Goal: Task Accomplishment & Management: Use online tool/utility

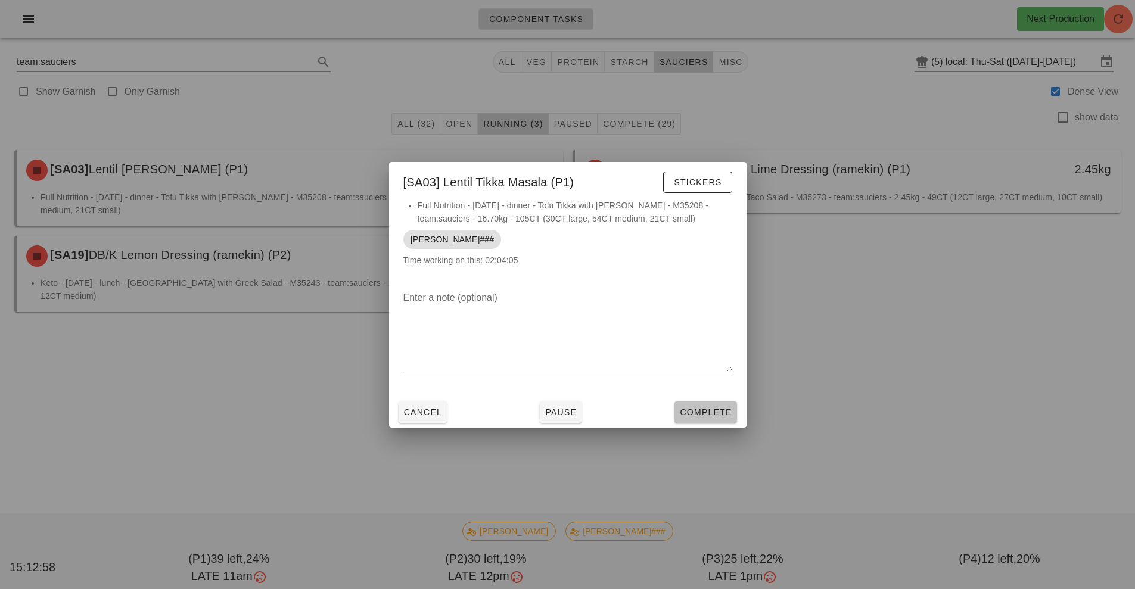
click at [709, 408] on span "Complete" at bounding box center [705, 412] width 52 height 10
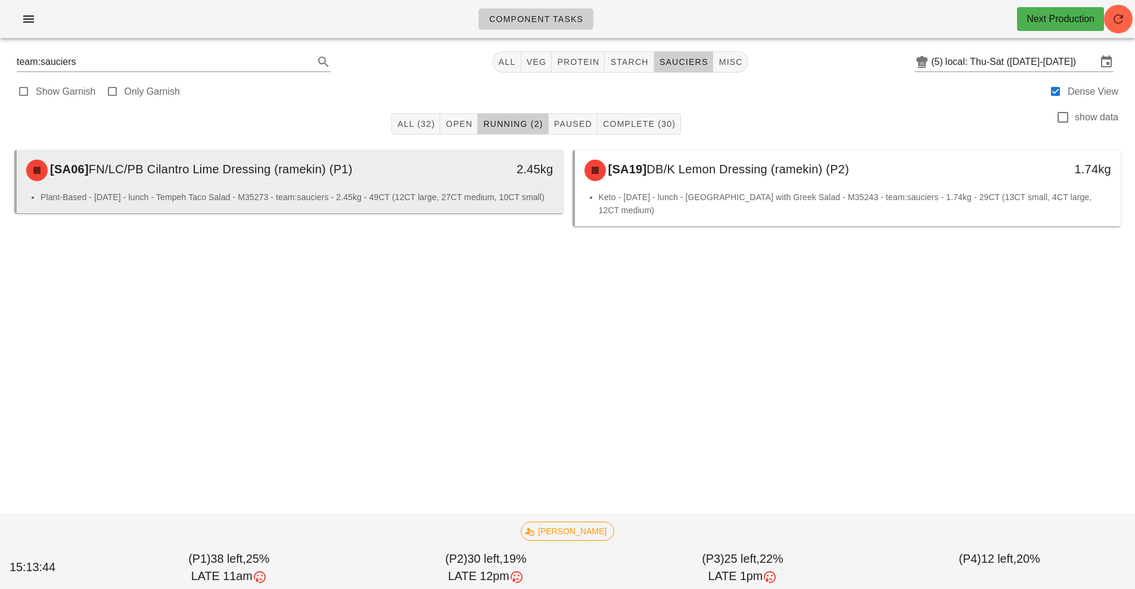
click at [170, 211] on div "Plant-Based - [DATE] - lunch - Tempeh Taco Salad - M35273 - team:sauciers - 2.4…" at bounding box center [290, 202] width 546 height 23
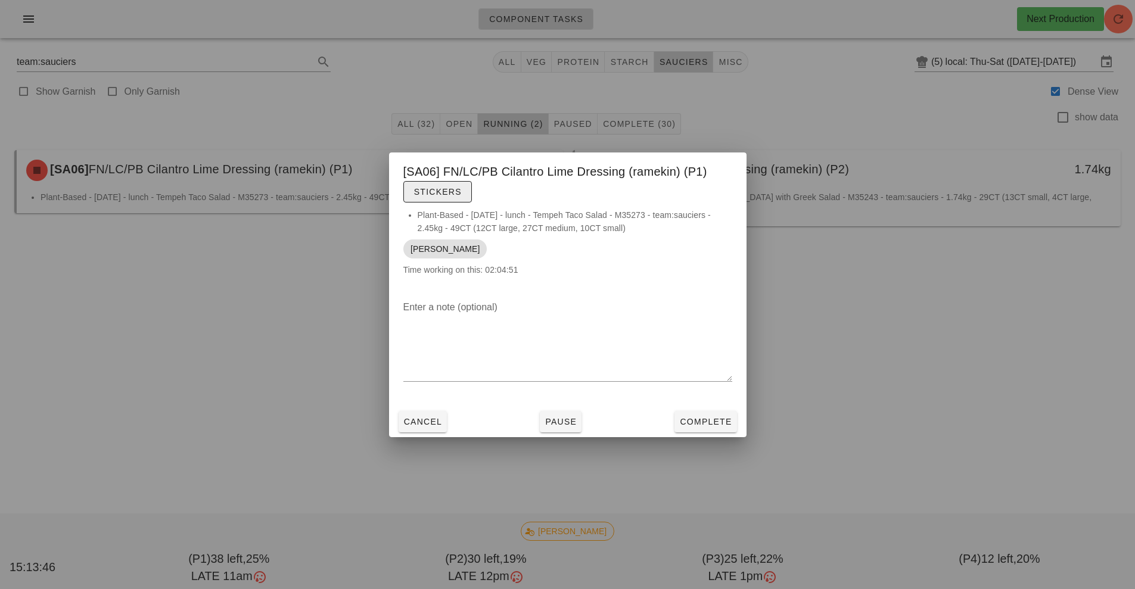
click at [418, 192] on span "Stickers" at bounding box center [437, 192] width 48 height 10
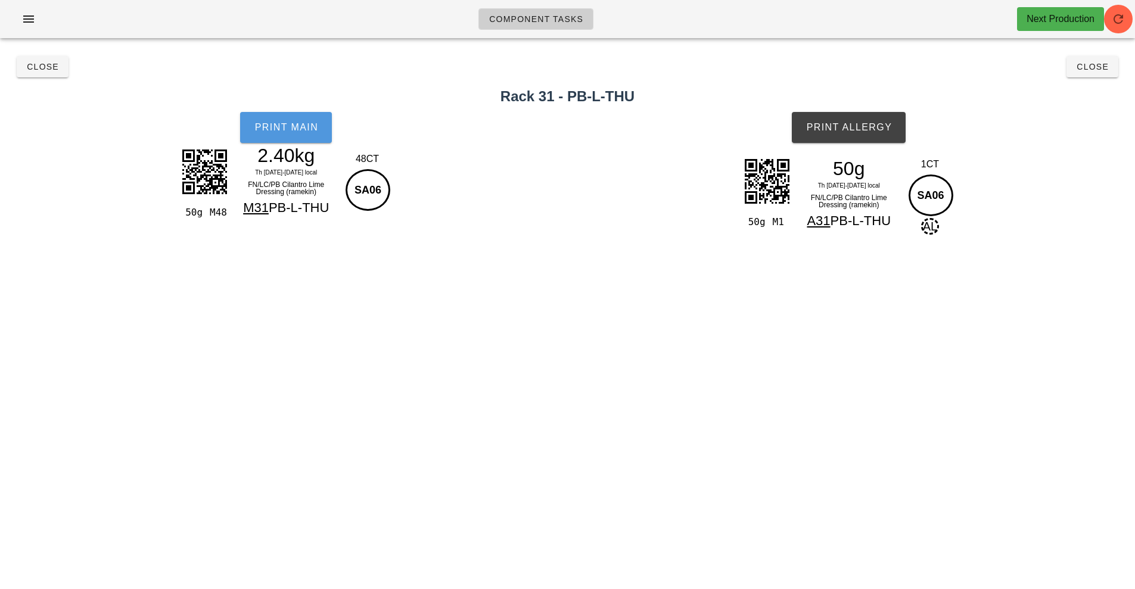
click at [303, 114] on button "Print Main" at bounding box center [286, 127] width 92 height 31
click at [829, 138] on button "Print Allergy" at bounding box center [849, 127] width 114 height 31
click at [1109, 61] on button "Close" at bounding box center [1092, 66] width 52 height 21
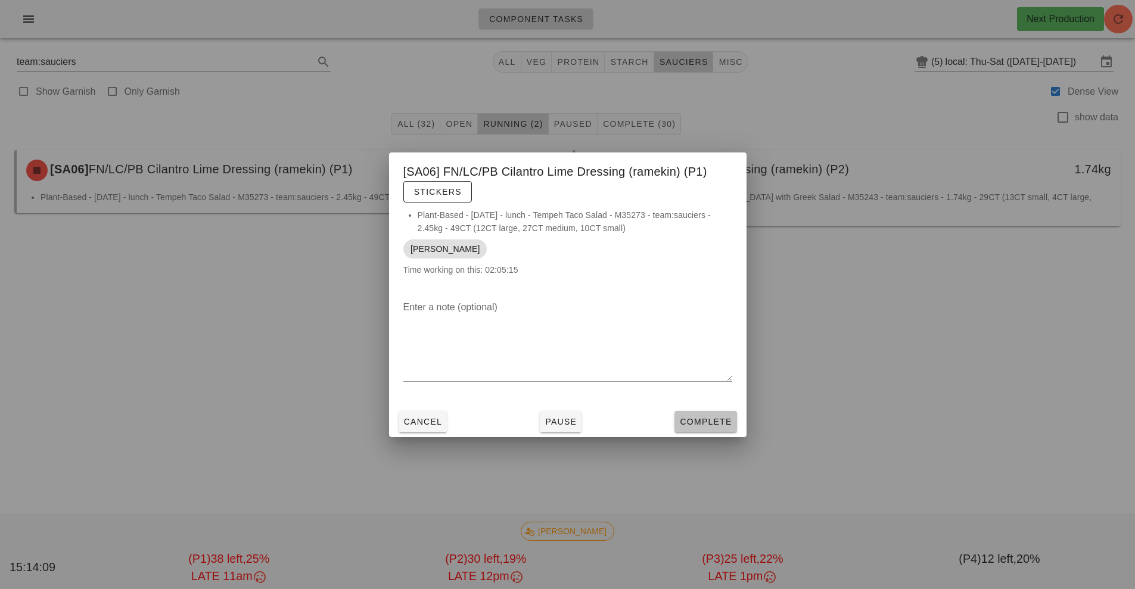
click at [717, 429] on button "Complete" at bounding box center [705, 421] width 62 height 21
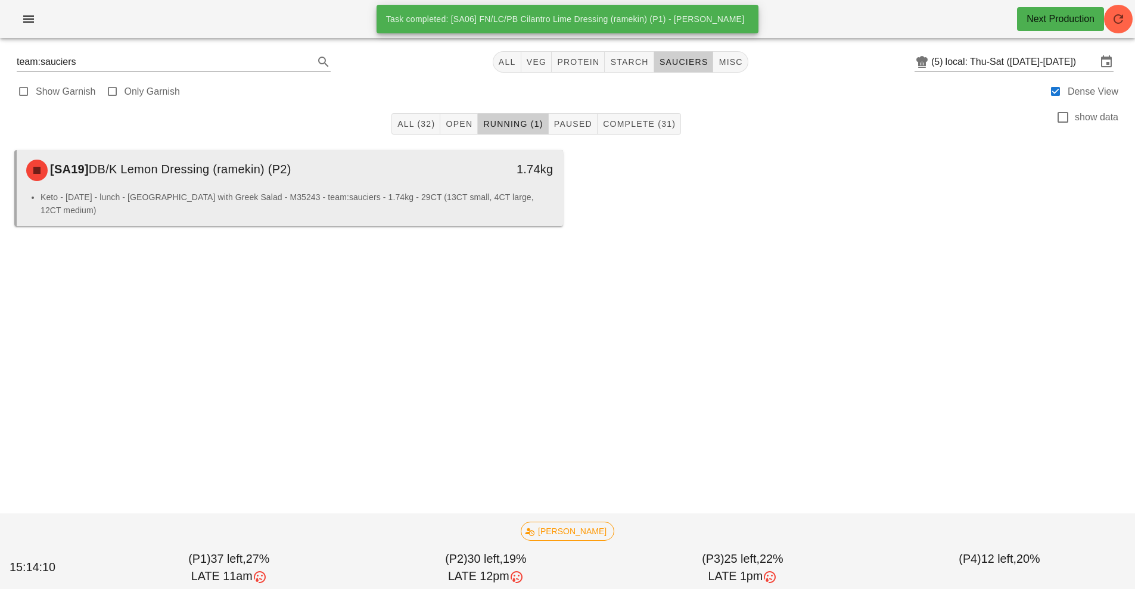
click at [510, 198] on li "Keto - [DATE] - lunch - [GEOGRAPHIC_DATA] with Greek Salad - M35243 - team:sauc…" at bounding box center [297, 204] width 513 height 26
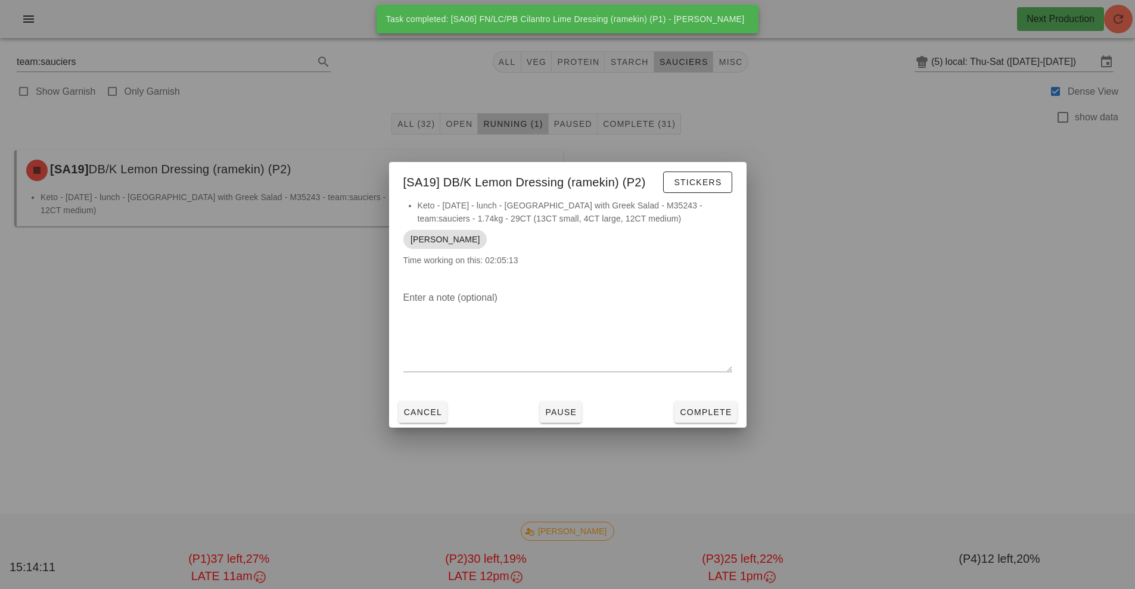
click at [746, 184] on div "[SA19] DB/K Lemon Dressing (ramekin) (P2) Stickers" at bounding box center [567, 180] width 357 height 37
click at [730, 177] on button "Stickers" at bounding box center [697, 182] width 69 height 21
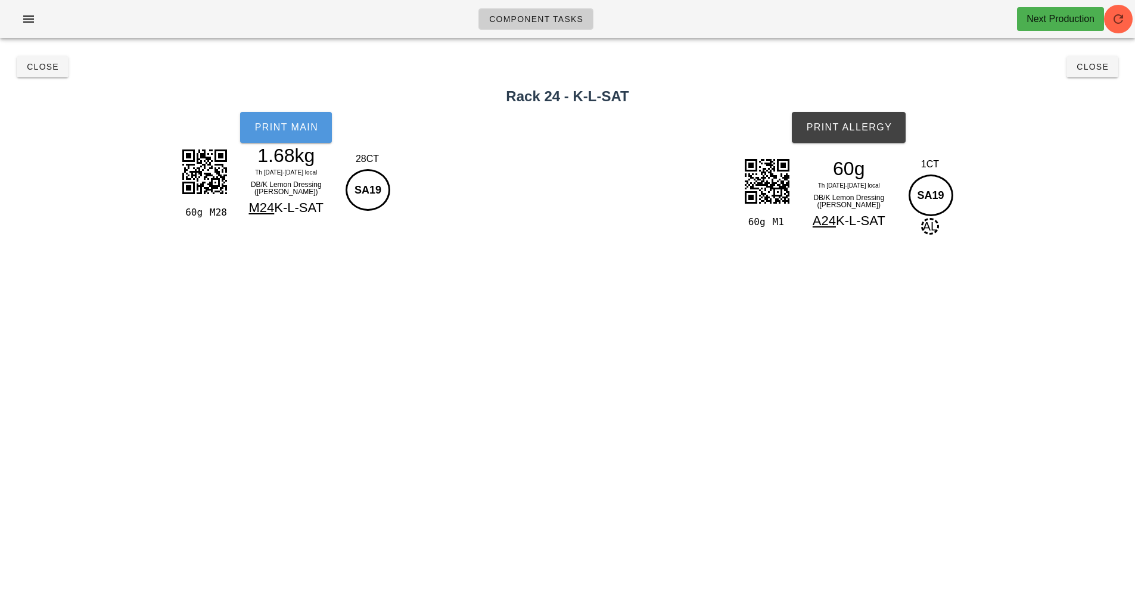
click at [303, 133] on button "Print Main" at bounding box center [286, 127] width 92 height 31
click at [893, 117] on button "Print Allergy" at bounding box center [849, 127] width 114 height 31
click at [1105, 62] on span "Close" at bounding box center [1092, 67] width 33 height 10
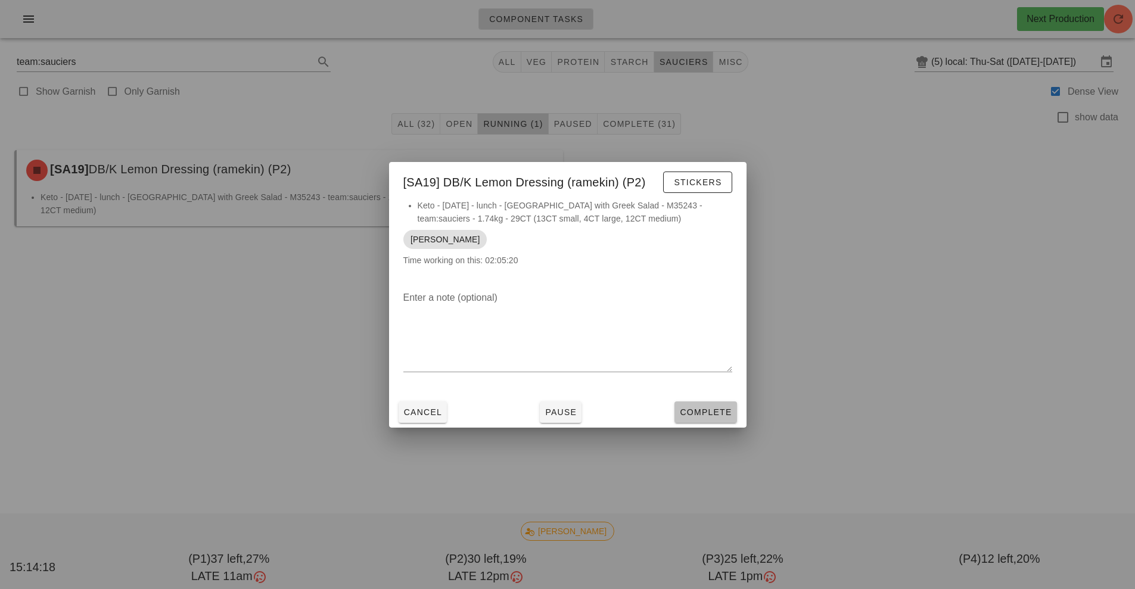
click at [733, 404] on button "Complete" at bounding box center [705, 411] width 62 height 21
